Goal: Transaction & Acquisition: Book appointment/travel/reservation

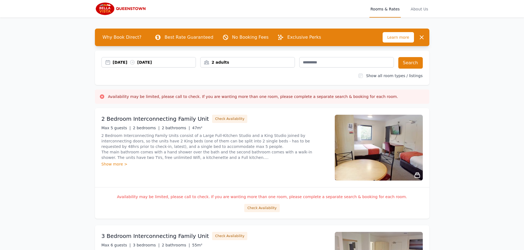
click at [174, 61] on div "[DATE] [DATE]" at bounding box center [154, 62] width 83 height 5
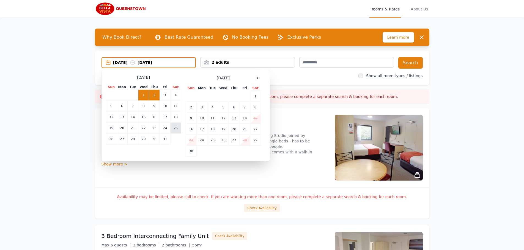
click at [173, 129] on td "25" at bounding box center [175, 128] width 11 height 11
click at [123, 142] on td "27" at bounding box center [122, 139] width 11 height 11
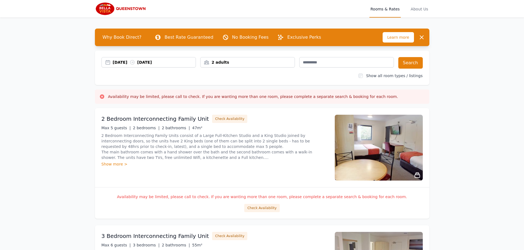
click at [272, 61] on div "2 adults" at bounding box center [247, 62] width 94 height 5
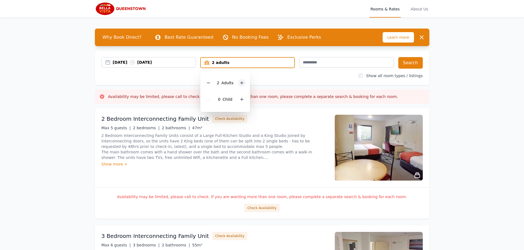
click at [242, 84] on icon at bounding box center [241, 83] width 4 height 4
click at [288, 78] on div "Show all room types / listings" at bounding box center [261, 75] width 321 height 5
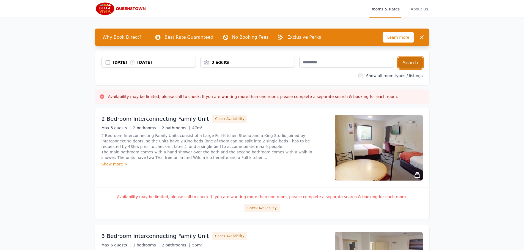
click at [412, 63] on button "Search" at bounding box center [410, 63] width 24 height 12
click at [222, 119] on button "Check Availability" at bounding box center [229, 119] width 35 height 8
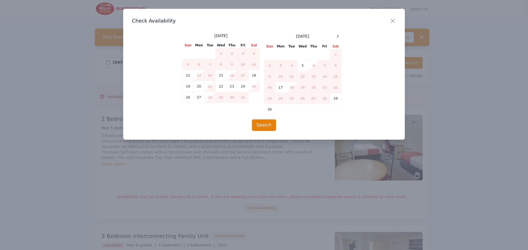
click at [252, 87] on td "25" at bounding box center [253, 86] width 11 height 11
click at [391, 23] on icon "button" at bounding box center [392, 20] width 3 height 3
